Goal: Information Seeking & Learning: Understand process/instructions

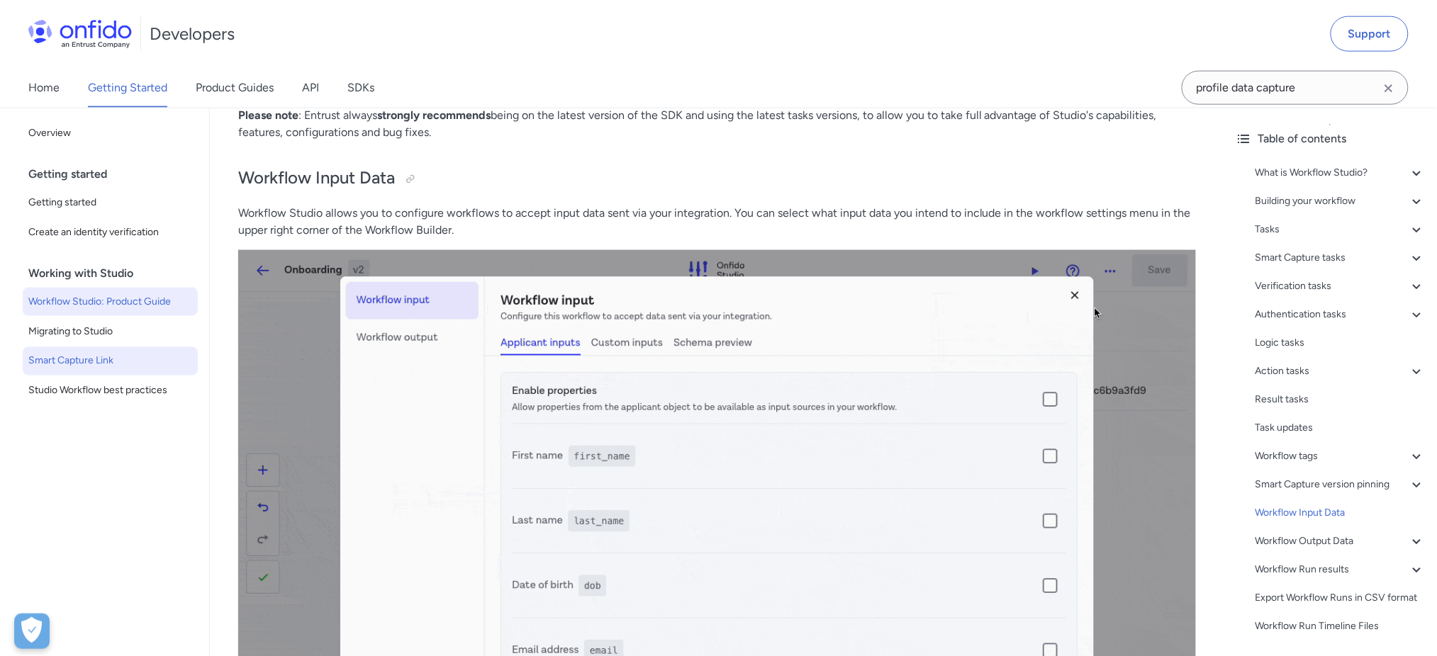
click at [157, 362] on span "Smart Capture Link" at bounding box center [110, 361] width 164 height 17
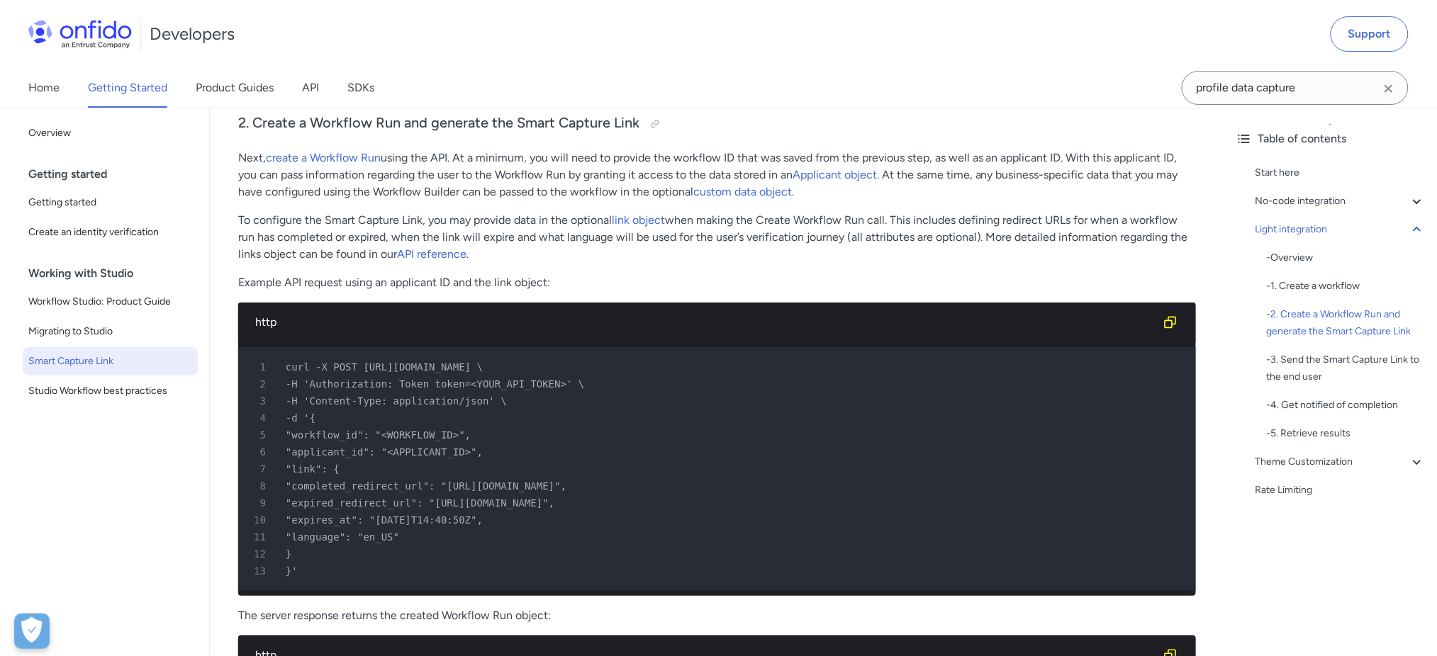
scroll to position [466, 0]
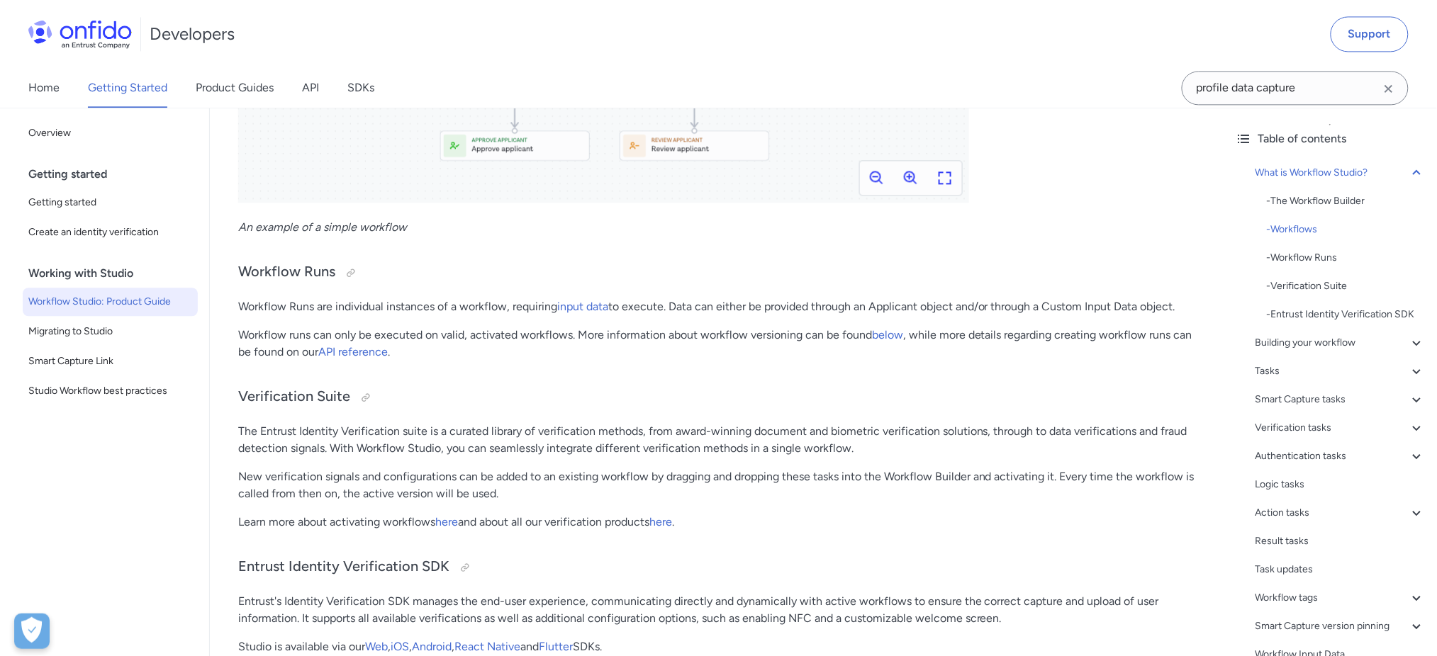
scroll to position [1134, 0]
